Goal: Transaction & Acquisition: Purchase product/service

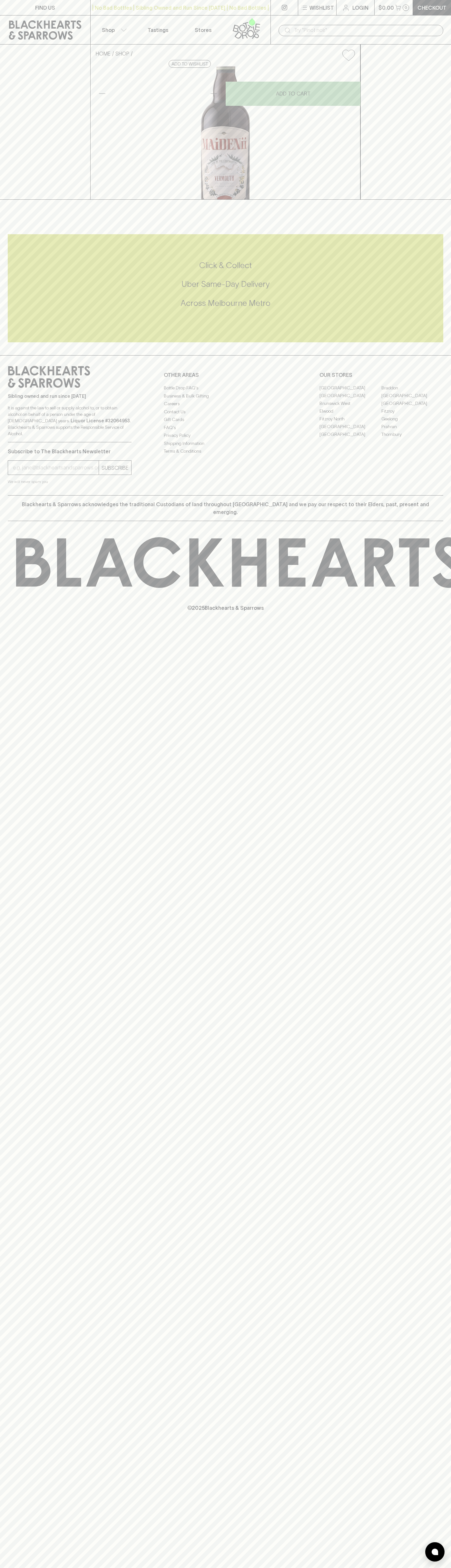
click at [246, 27] on icon at bounding box center [245, 25] width 5 height 7
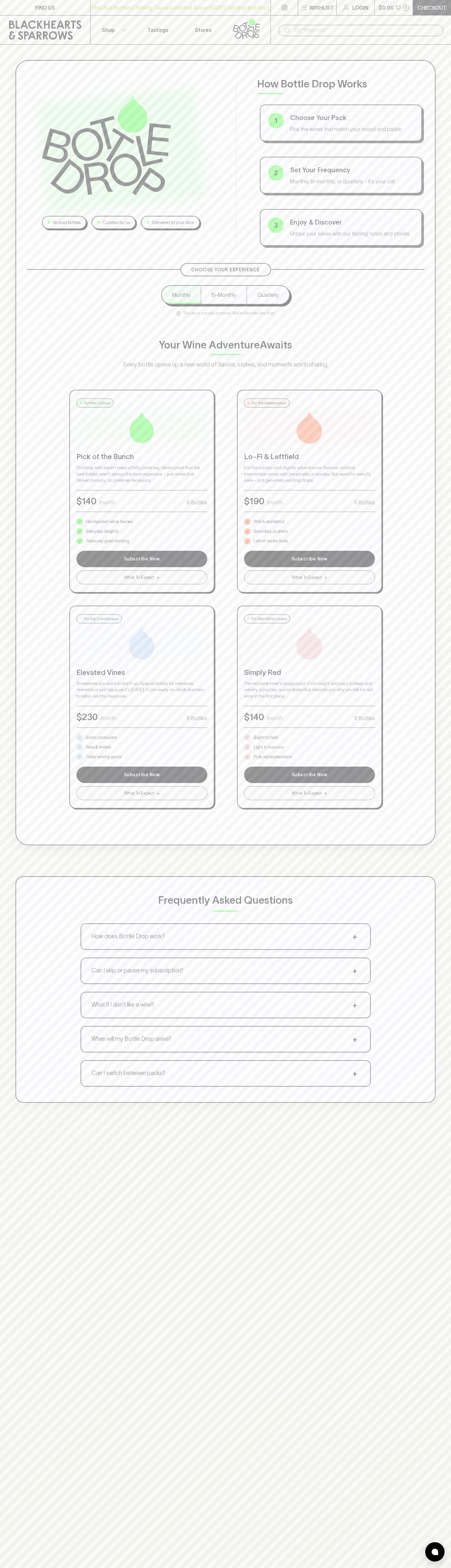
click at [437, 861] on div "No bad bottles Curated by us Delivered to your door How Bottle Drop Works 1 Cho…" at bounding box center [226, 582] width 451 height 1074
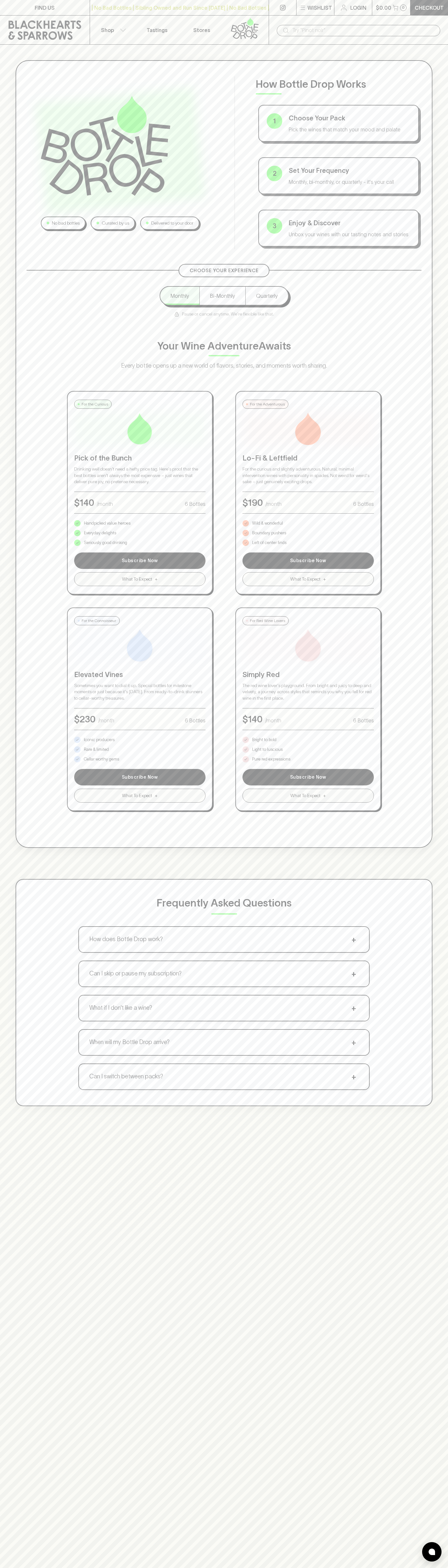
click at [267, 1573] on html "FIND US | No Bad Bottles | Sibling Owned and Run Since 2006 | No Bad Bottles | …" at bounding box center [224, 1014] width 448 height 2029
click at [18, 554] on div "No bad bottles Curated by us Delivered to your door How Bottle Drop Works 1 Cho…" at bounding box center [224, 454] width 417 height 788
click at [271, 759] on p "Pure red expressions" at bounding box center [271, 759] width 39 height 6
